Goal: Task Accomplishment & Management: Use online tool/utility

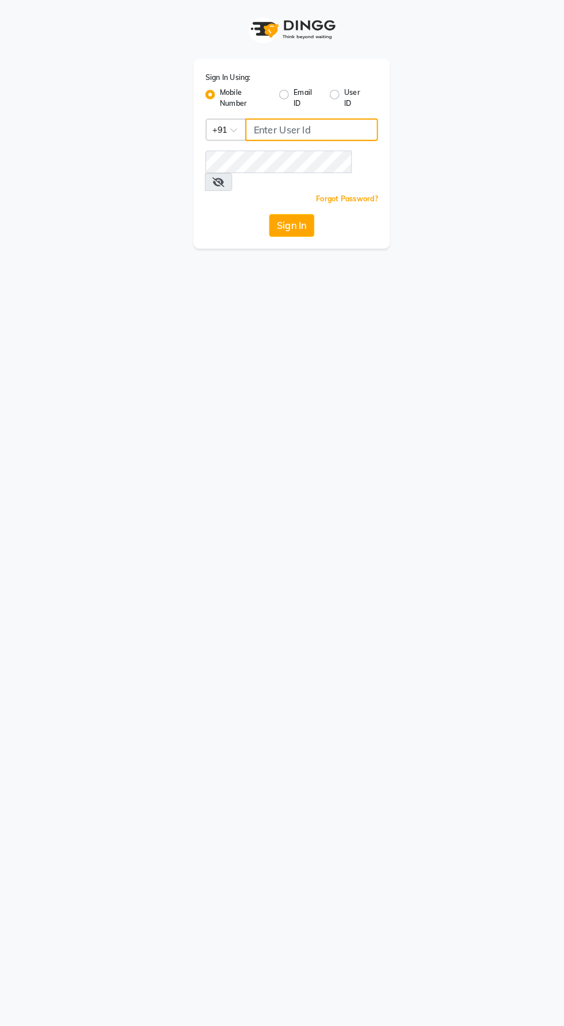
click at [306, 125] on input "Username" at bounding box center [301, 125] width 128 height 22
type input "9987786288"
click at [260, 207] on button "Sign In" at bounding box center [282, 218] width 44 height 22
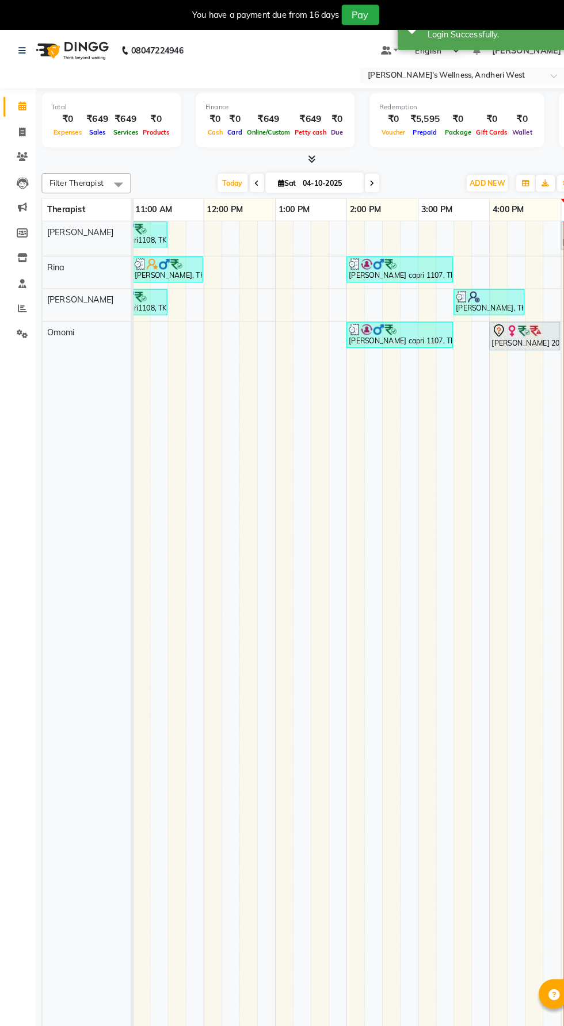
scroll to position [0, 270]
